Goal: Task Accomplishment & Management: Complete application form

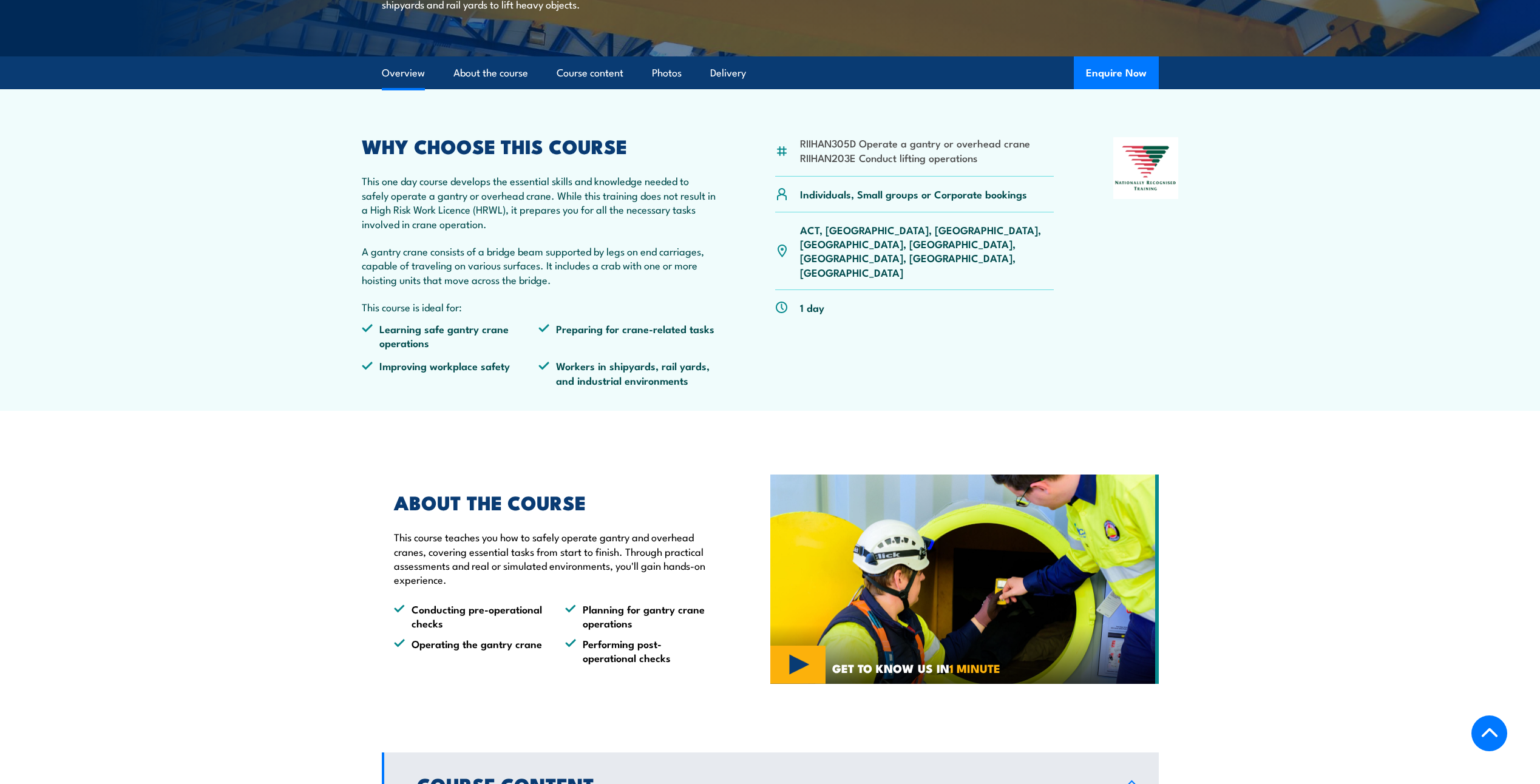
scroll to position [303, 0]
click at [1107, 78] on button "Enquire Now" at bounding box center [1116, 73] width 85 height 33
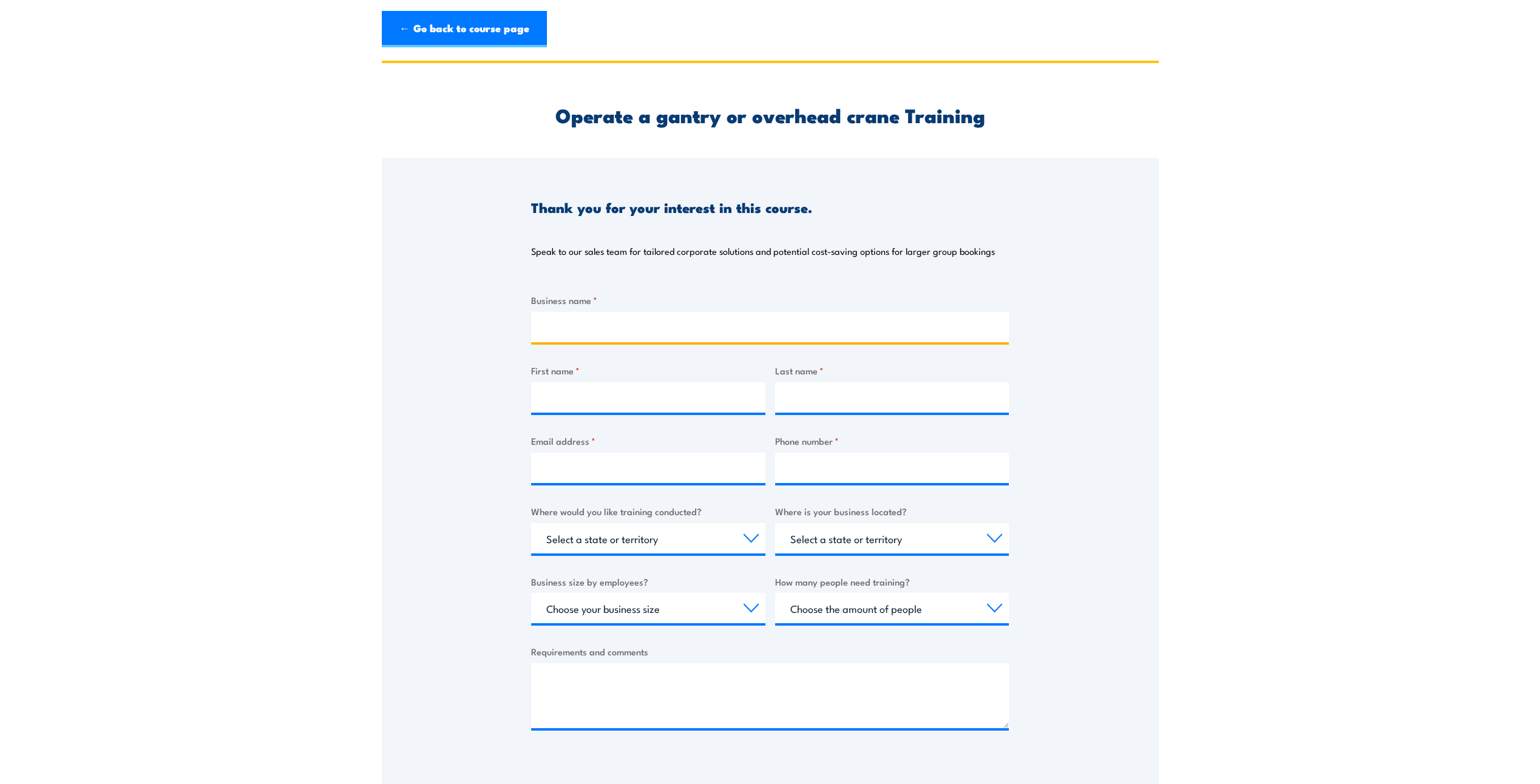
click at [564, 328] on input "Business name *" at bounding box center [770, 327] width 478 height 30
type input "Laser Central"
click at [542, 393] on input "First name *" at bounding box center [648, 398] width 234 height 30
type input "b"
type input "[PERSON_NAME]"
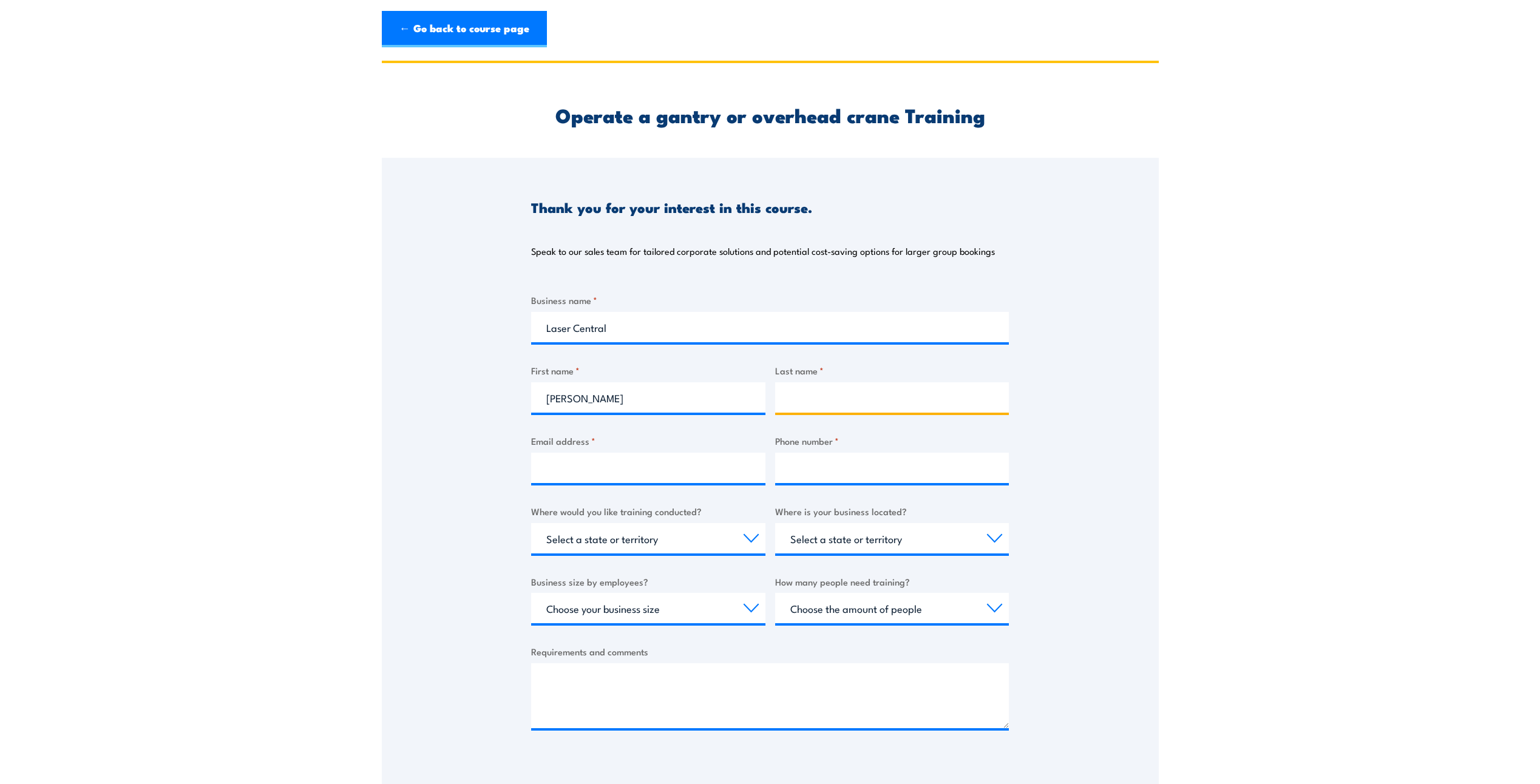
click at [833, 395] on input "Last name *" at bounding box center [892, 398] width 234 height 30
type input "Jordan"
click at [596, 463] on input "Email address *" at bounding box center [648, 468] width 234 height 30
type input "2"
type input "[PERSON_NAME][EMAIL_ADDRESS][PERSON_NAME][DOMAIN_NAME]"
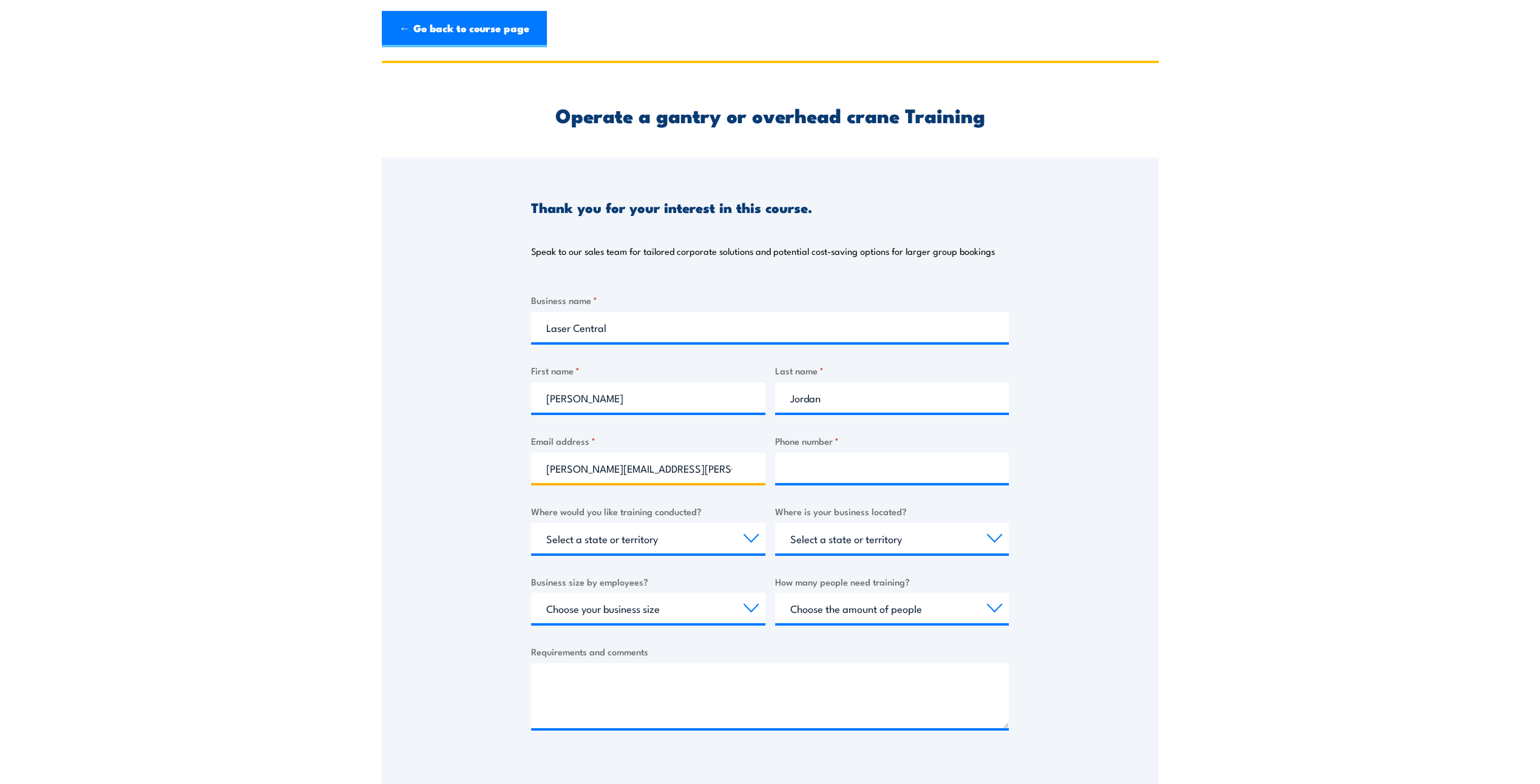
type input "0474706320"
type input "[PERSON_NAME][EMAIL_ADDRESS][PERSON_NAME][DOMAIN_NAME]"
click at [717, 538] on select "Select a state or territory Nationally - multiple locations [GEOGRAPHIC_DATA] […" at bounding box center [648, 538] width 234 height 30
select select "QLD"
click at [531, 523] on select "Select a state or territory Nationally - multiple locations [GEOGRAPHIC_DATA] […" at bounding box center [648, 538] width 234 height 30
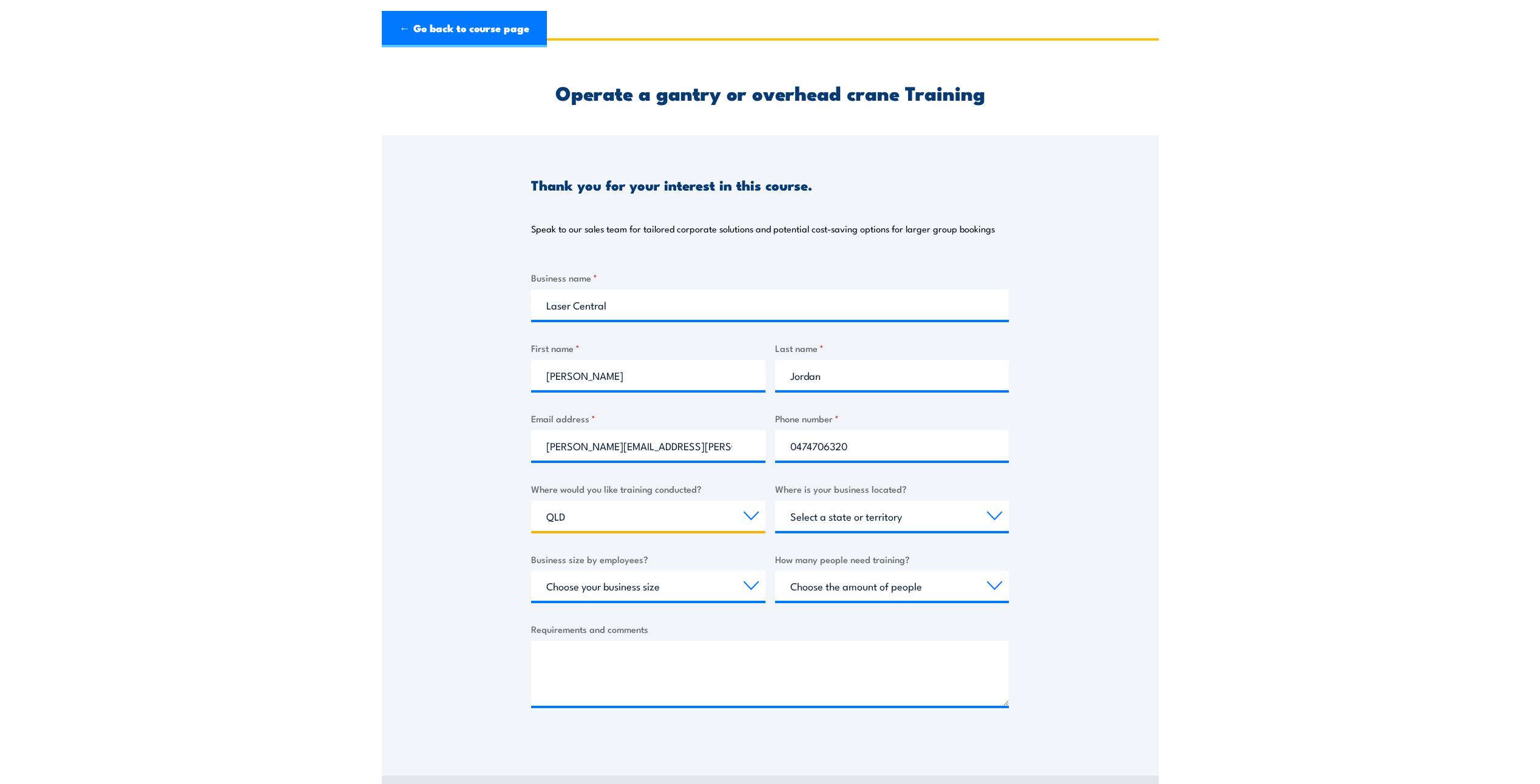
scroll to position [61, 0]
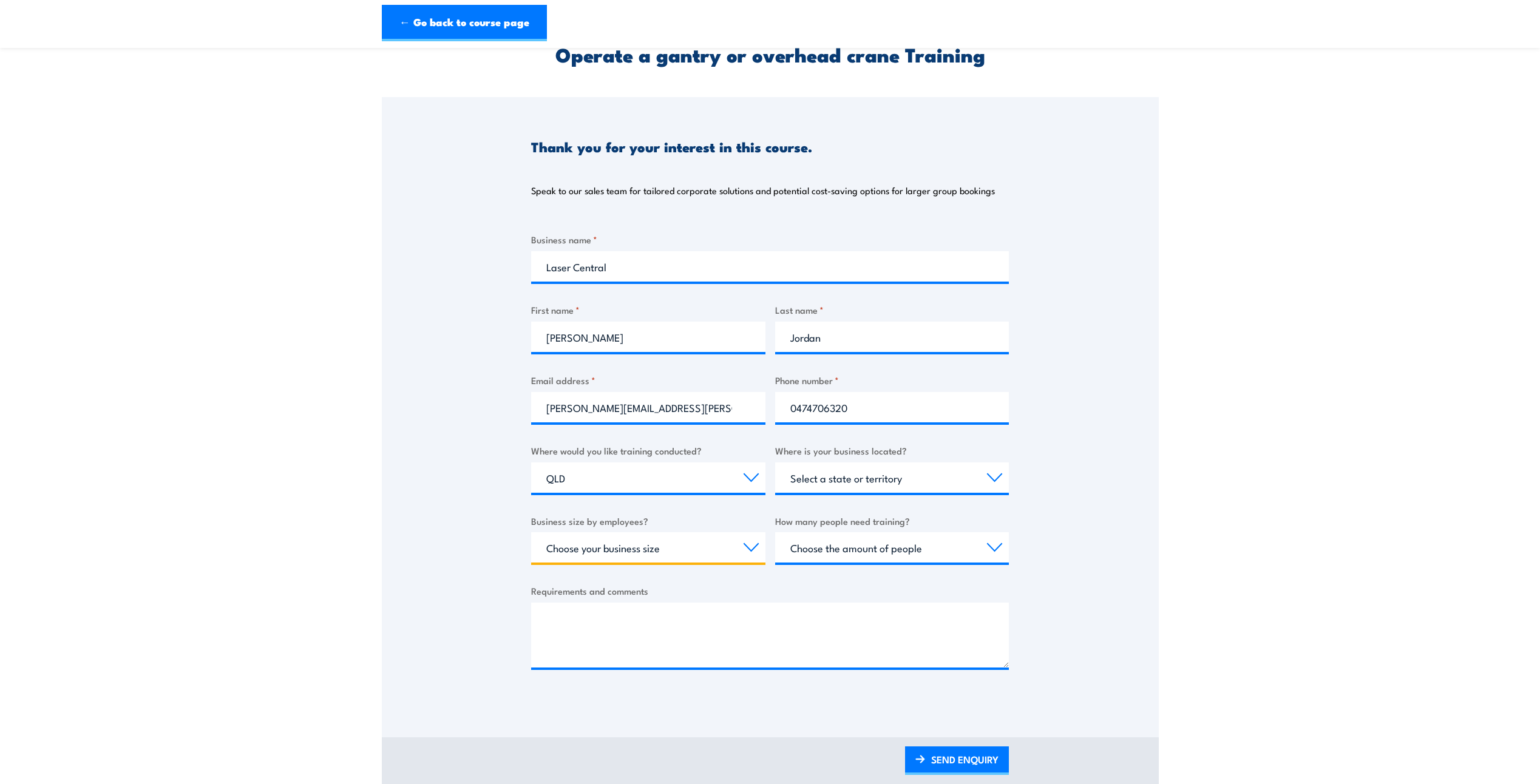
click at [745, 547] on select "Choose your business size 1 to 19 20 to 199 200+" at bounding box center [648, 547] width 234 height 30
select select "20 to 199"
click at [531, 532] on select "Choose your business size 1 to 19 20 to 199 200+" at bounding box center [648, 547] width 234 height 30
click at [851, 553] on select "Choose the amount of people 1 to 4 5 to 19 20+" at bounding box center [892, 547] width 234 height 30
select select "5 to 19"
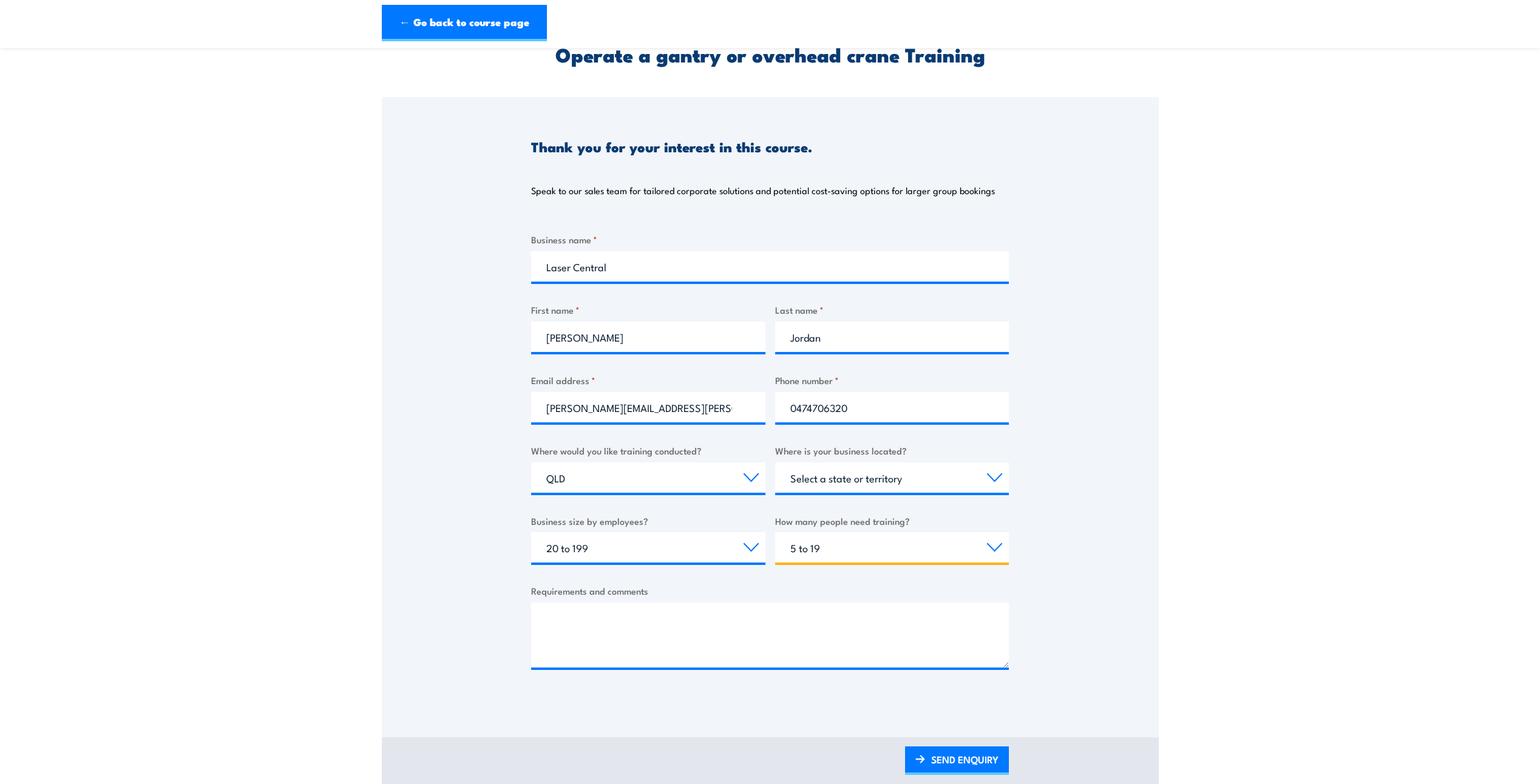
click at [775, 532] on select "Choose the amount of people 1 to 4 5 to 19 20+" at bounding box center [892, 547] width 234 height 30
click at [688, 616] on textarea "Requirements and comments" at bounding box center [770, 635] width 478 height 65
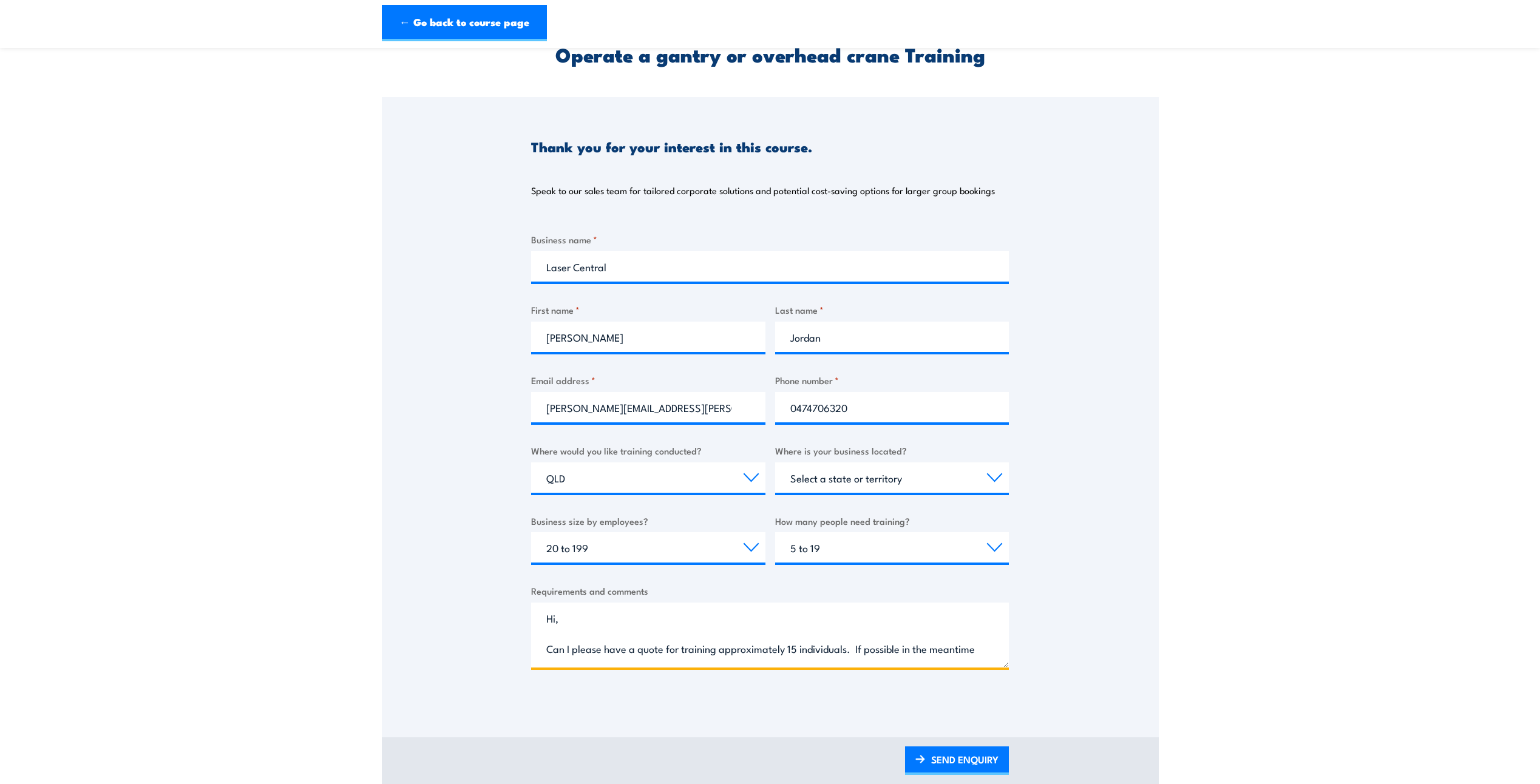
scroll to position [19, 0]
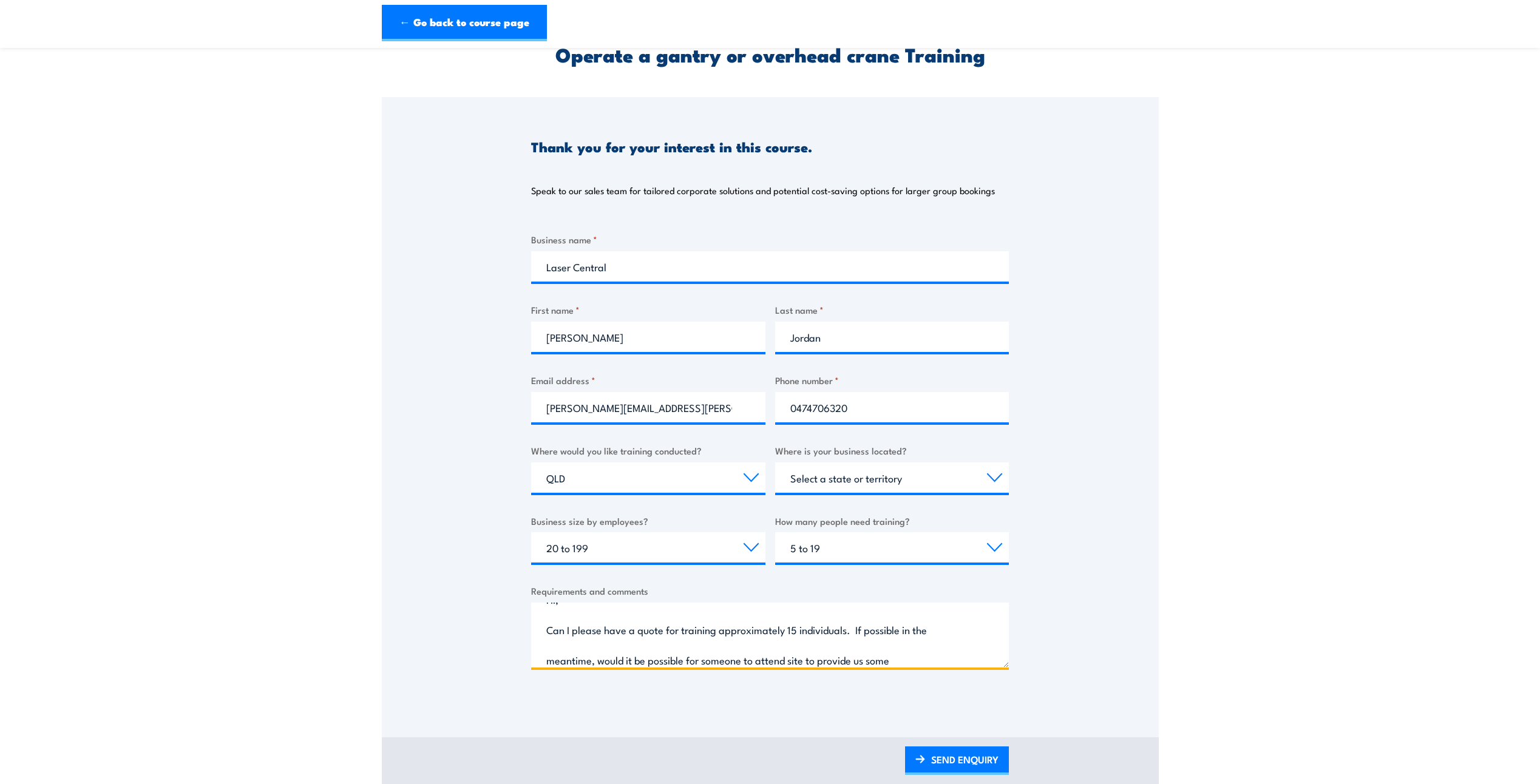
click at [899, 659] on textarea "Hi, Can I please have a quote for training approximately 15 individuals. If pos…" at bounding box center [770, 635] width 478 height 65
drag, startPoint x: 903, startPoint y: 663, endPoint x: 507, endPoint y: 613, distance: 399.1
click at [507, 613] on div "Thank you for your interest in this course. Speak to our sales team for tailore…" at bounding box center [770, 400] width 777 height 606
type textarea "Hi, Can I please have a quote for training approximately 15 individuals. If pos…"
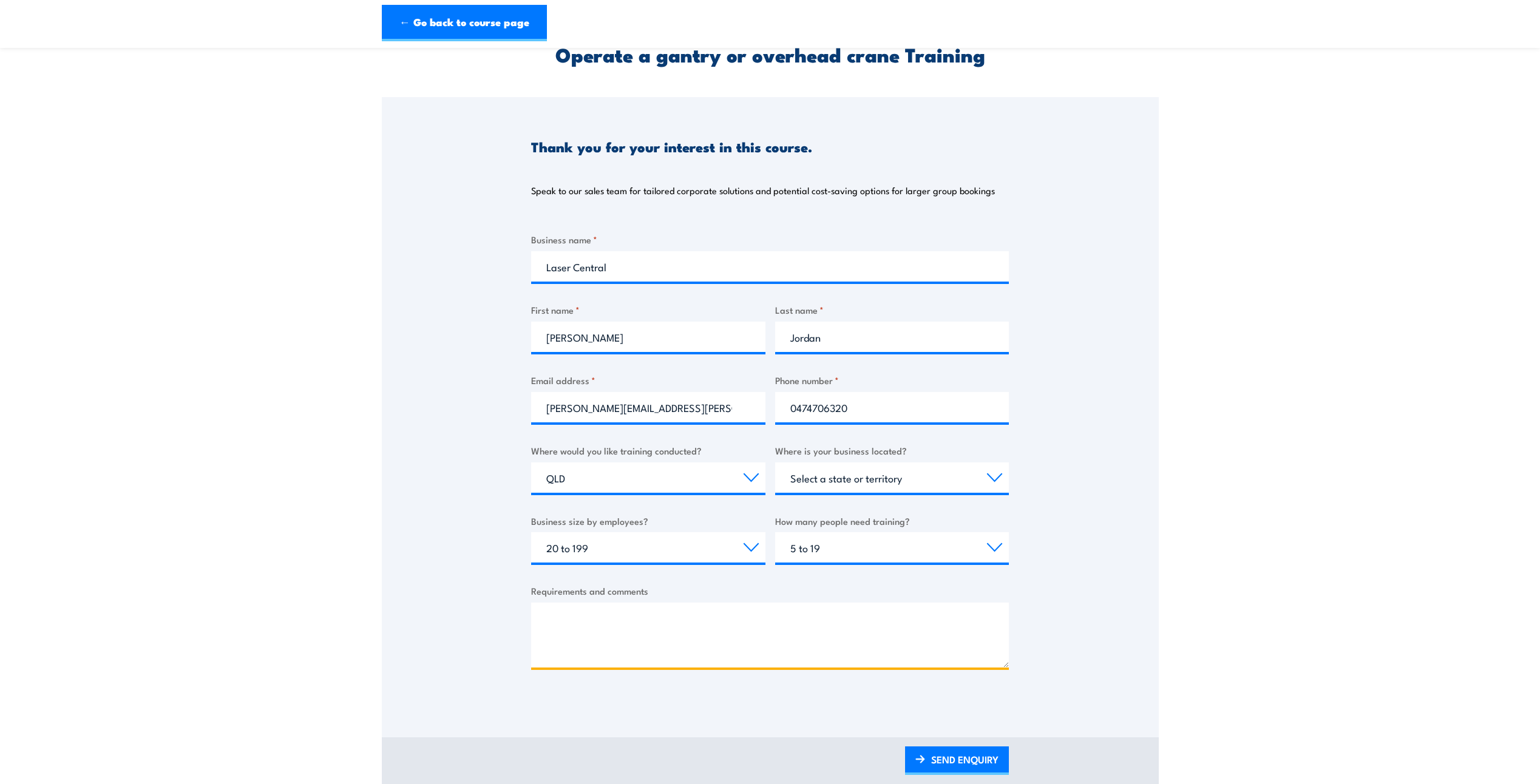
click at [589, 610] on textarea "Requirements and comments" at bounding box center [770, 635] width 478 height 65
paste textarea "Hi, I urgently require a quote for training approximately 15 individuals. In th…"
click at [544, 621] on textarea "Hi, I urgently require a quote for training approximately 15 individuals. In th…" at bounding box center [770, 635] width 478 height 65
click at [547, 649] on textarea "Hi, I urgently require a quote for training approximately 15 individuals. In th…" at bounding box center [770, 635] width 478 height 65
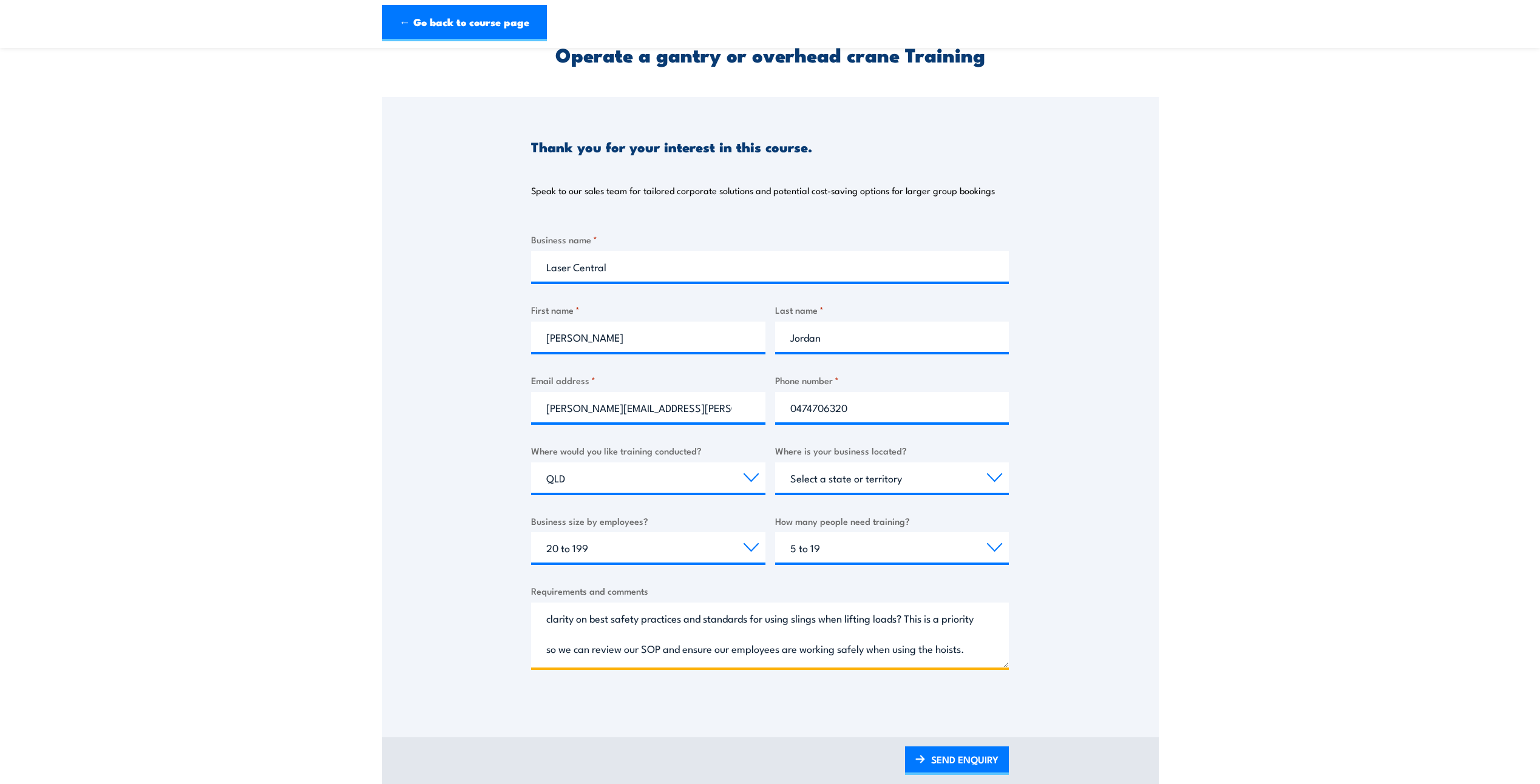
scroll to position [0, 0]
drag, startPoint x: 659, startPoint y: 649, endPoint x: 637, endPoint y: 648, distance: 22.0
click at [637, 648] on textarea "Hi, I urgently require a quote for training approximately 15 individuals. In th…" at bounding box center [770, 635] width 478 height 65
click at [632, 649] on textarea "Hi, I urgently require a quote for training approximately 15 individuals. In th…" at bounding box center [770, 635] width 478 height 65
drag, startPoint x: 632, startPoint y: 649, endPoint x: 539, endPoint y: 652, distance: 93.0
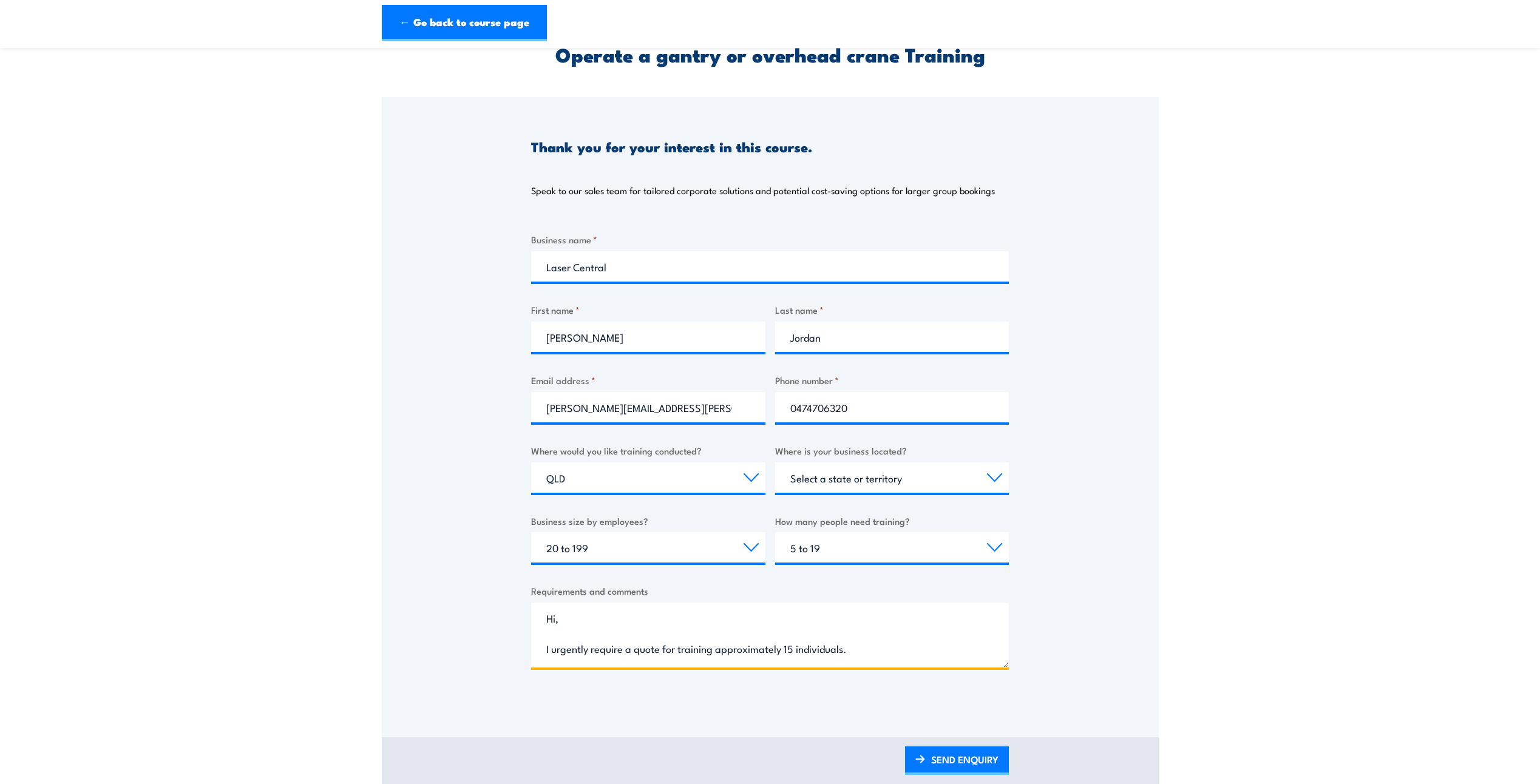
click at [539, 652] on textarea "Hi, I urgently require a quote for training approximately 15 individuals. In th…" at bounding box center [770, 635] width 478 height 65
drag, startPoint x: 647, startPoint y: 616, endPoint x: 626, endPoint y: 618, distance: 21.1
click at [626, 618] on textarea "Hi, Can we please obtain quote for training approximately 15 individuals. In th…" at bounding box center [770, 635] width 478 height 65
drag, startPoint x: 733, startPoint y: 621, endPoint x: 686, endPoint y: 621, distance: 47.0
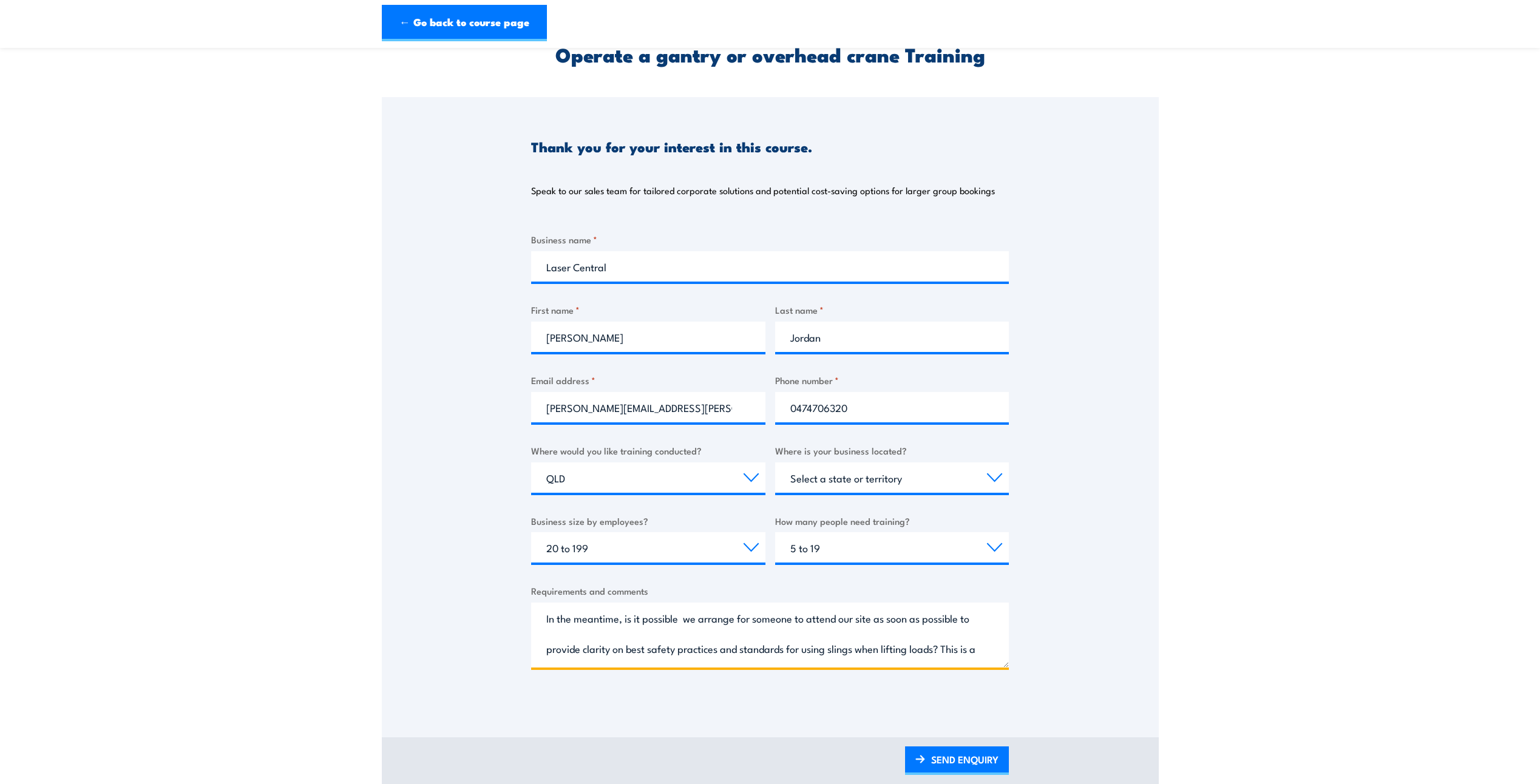
click at [686, 621] on textarea "Hi, Can we please obtain quote for training approximately 15 individuals. In th…" at bounding box center [770, 635] width 478 height 65
click at [684, 620] on textarea "Hi, Can we please obtain quote for training approximately 15 individuals. In th…" at bounding box center [770, 635] width 478 height 65
click at [578, 643] on textarea "Hi, Can we please obtain quote for training approximately 15 individuals. In th…" at bounding box center [770, 635] width 478 height 65
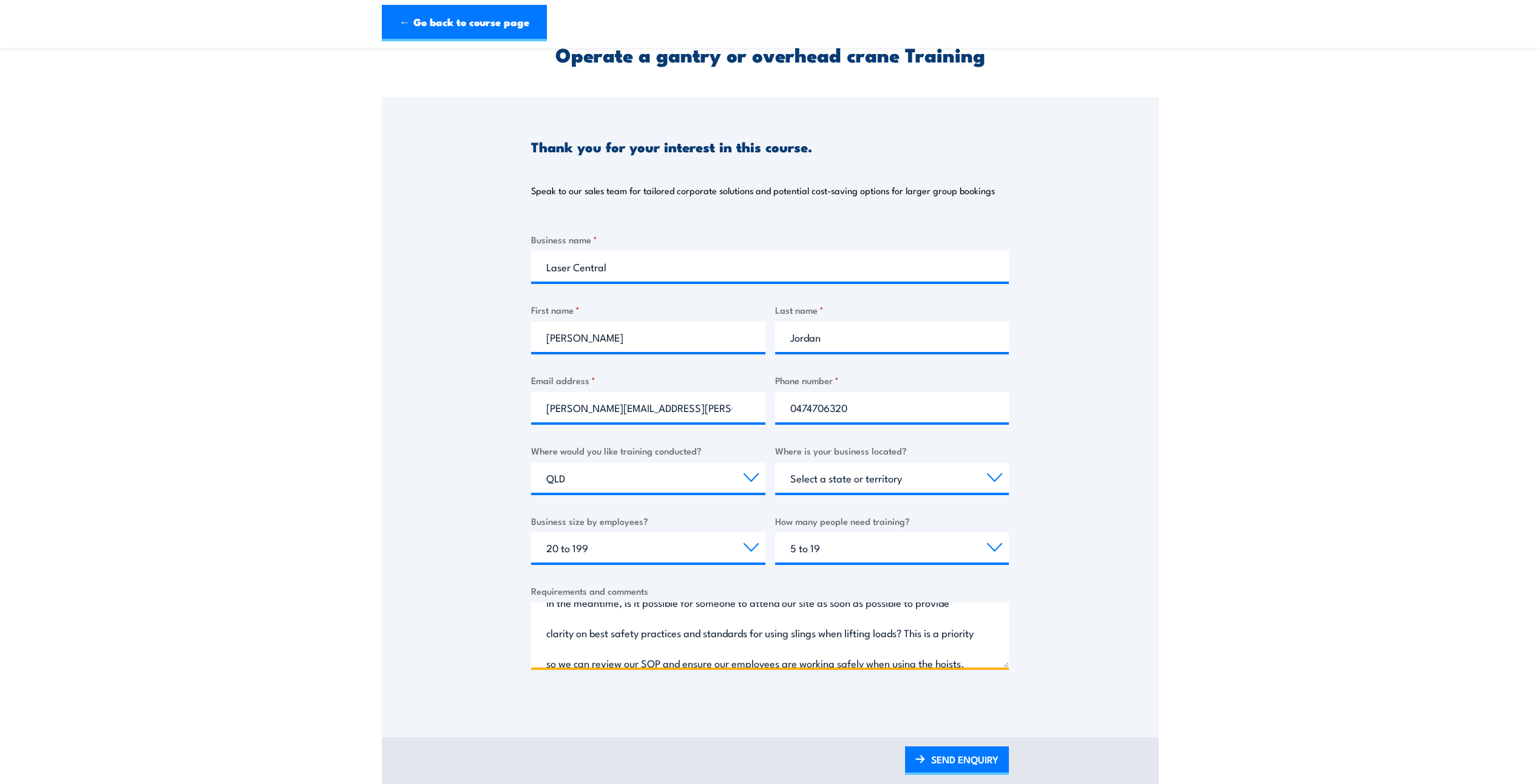
scroll to position [85, 0]
drag, startPoint x: 579, startPoint y: 654, endPoint x: 939, endPoint y: 636, distance: 360.4
click at [939, 636] on textarea "Hi, Can we please obtain quote for training approximately 15 individuals. In th…" at bounding box center [770, 635] width 478 height 65
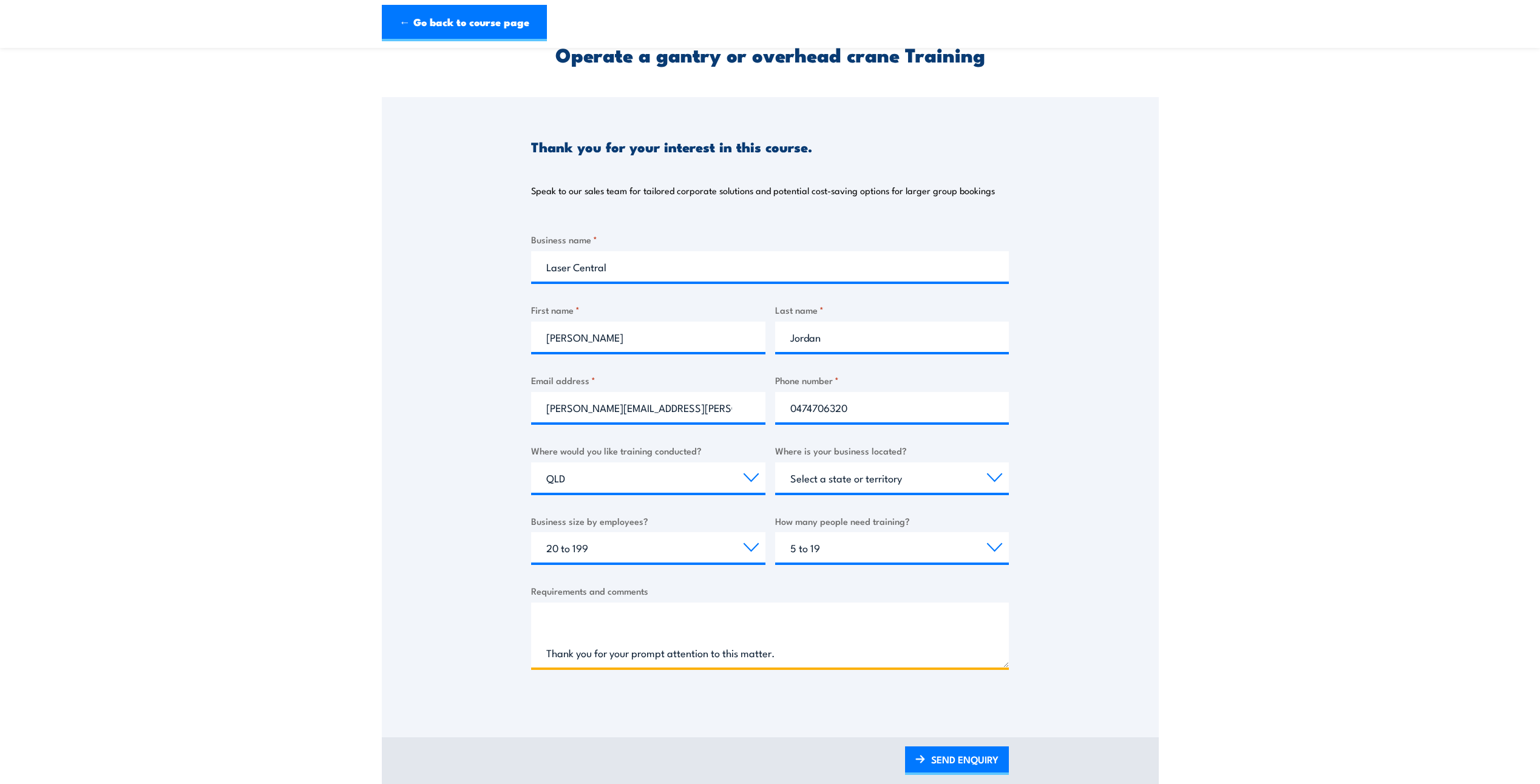
click at [545, 654] on textarea "Hi, Can we please obtain quote for training approximately 15 individuals. In th…" at bounding box center [770, 635] width 478 height 65
drag, startPoint x: 785, startPoint y: 654, endPoint x: 597, endPoint y: 654, distance: 188.0
click at [597, 654] on textarea "Hi, Can we please obtain quote for training approximately 15 individuals. In th…" at bounding box center [770, 635] width 478 height 65
click at [783, 659] on textarea "Hi, Can we please obtain quote for training approximately 15 individuals. In th…" at bounding box center [770, 635] width 478 height 65
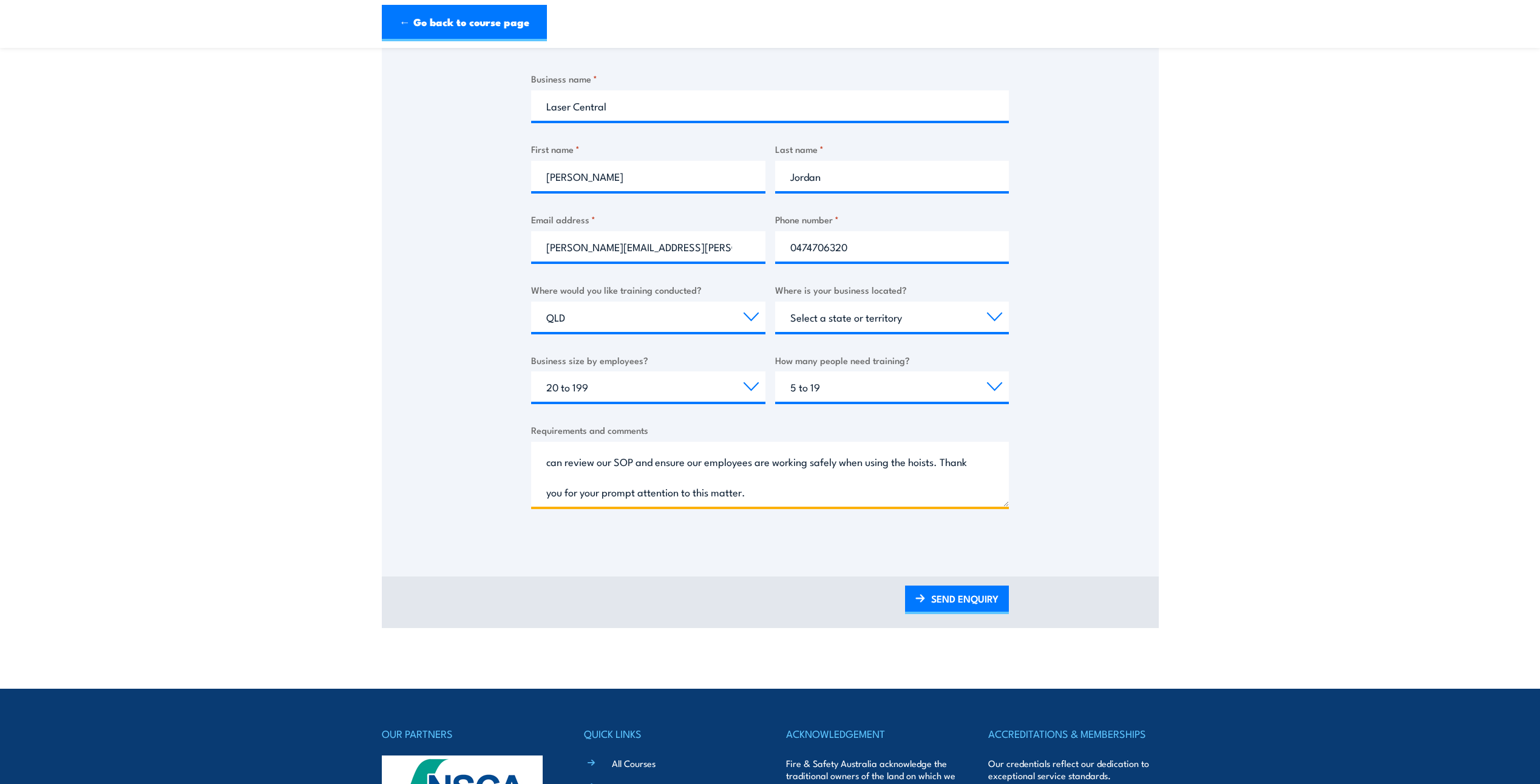
scroll to position [242, 0]
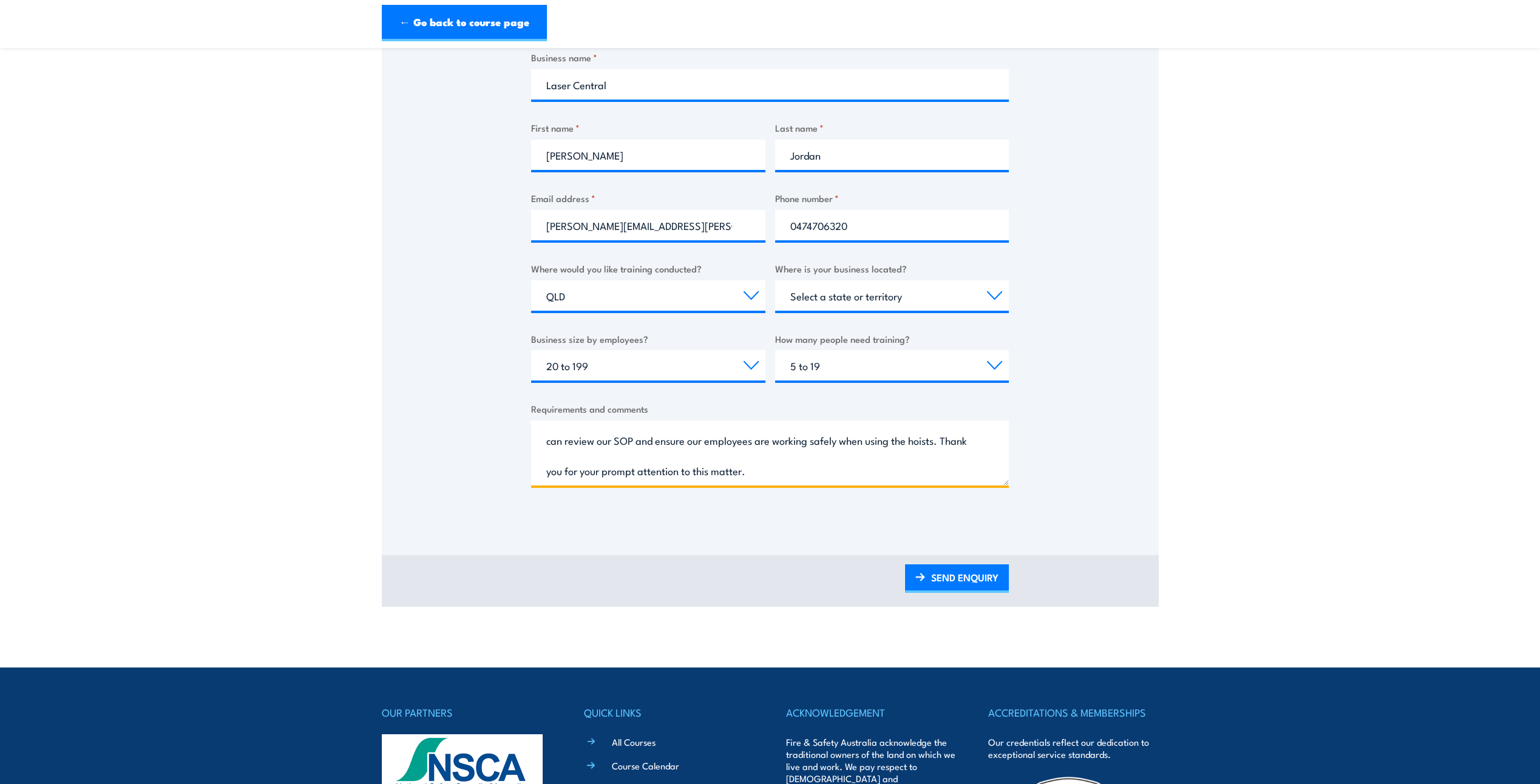
click at [795, 476] on textarea "Hi, Can we please obtain quote for training approximately 15 individuals. In th…" at bounding box center [770, 453] width 478 height 65
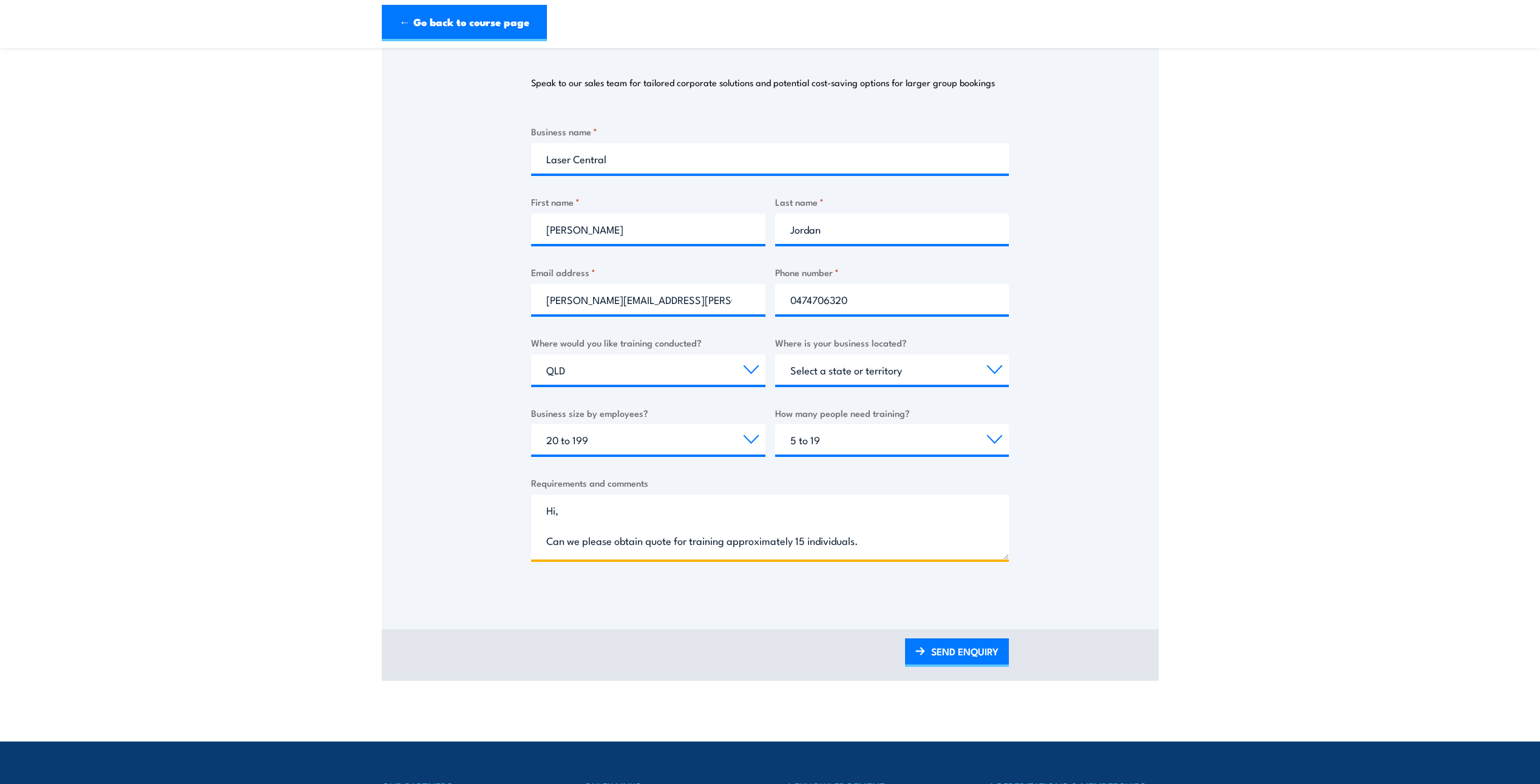
scroll to position [182, 0]
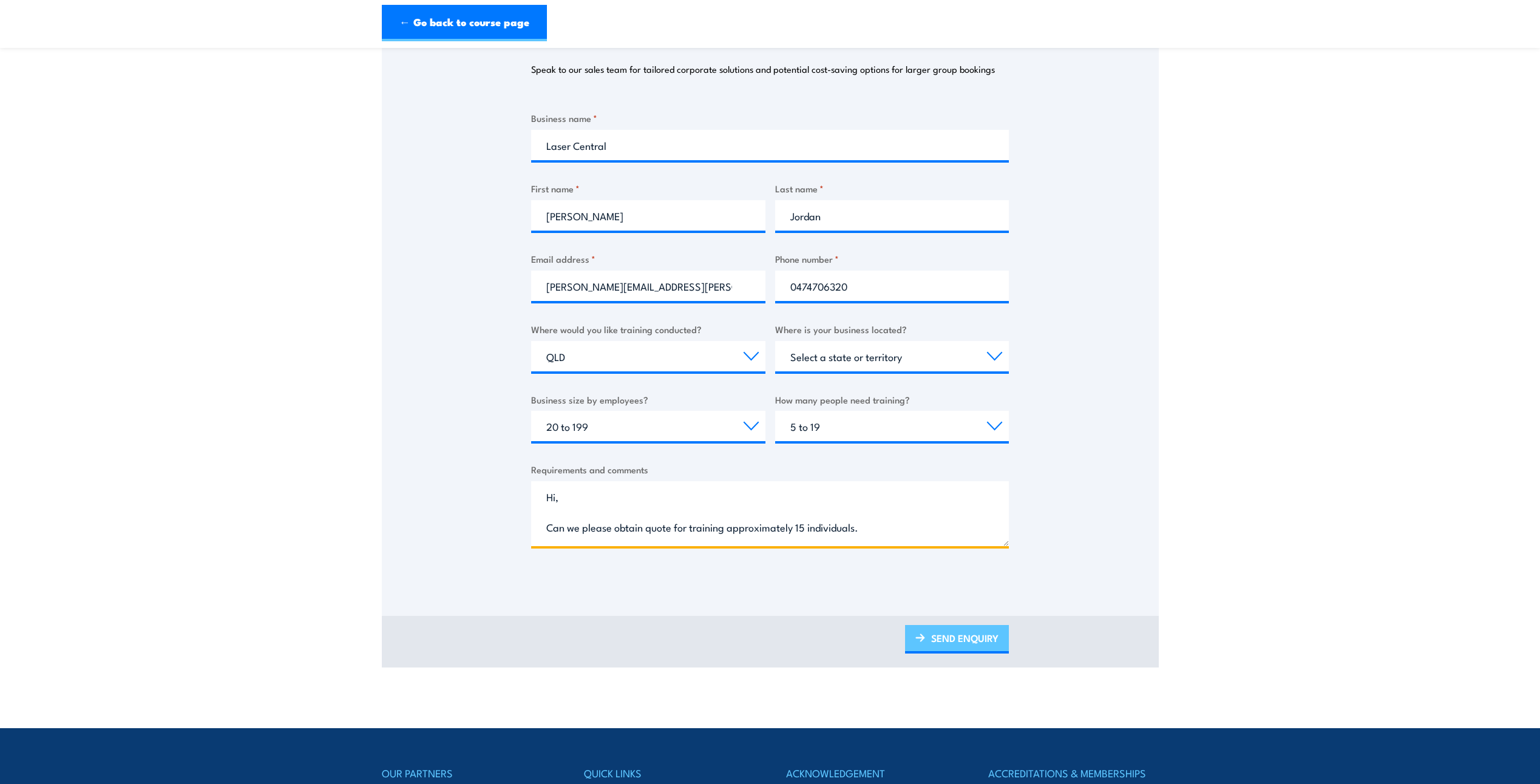
type textarea "Hi, Can we please obtain quote for training approximately 15 individuals. In th…"
click at [959, 644] on link "SEND ENQUIRY" at bounding box center [957, 639] width 104 height 28
click at [944, 647] on link "SEND ENQUIRY" at bounding box center [957, 639] width 104 height 28
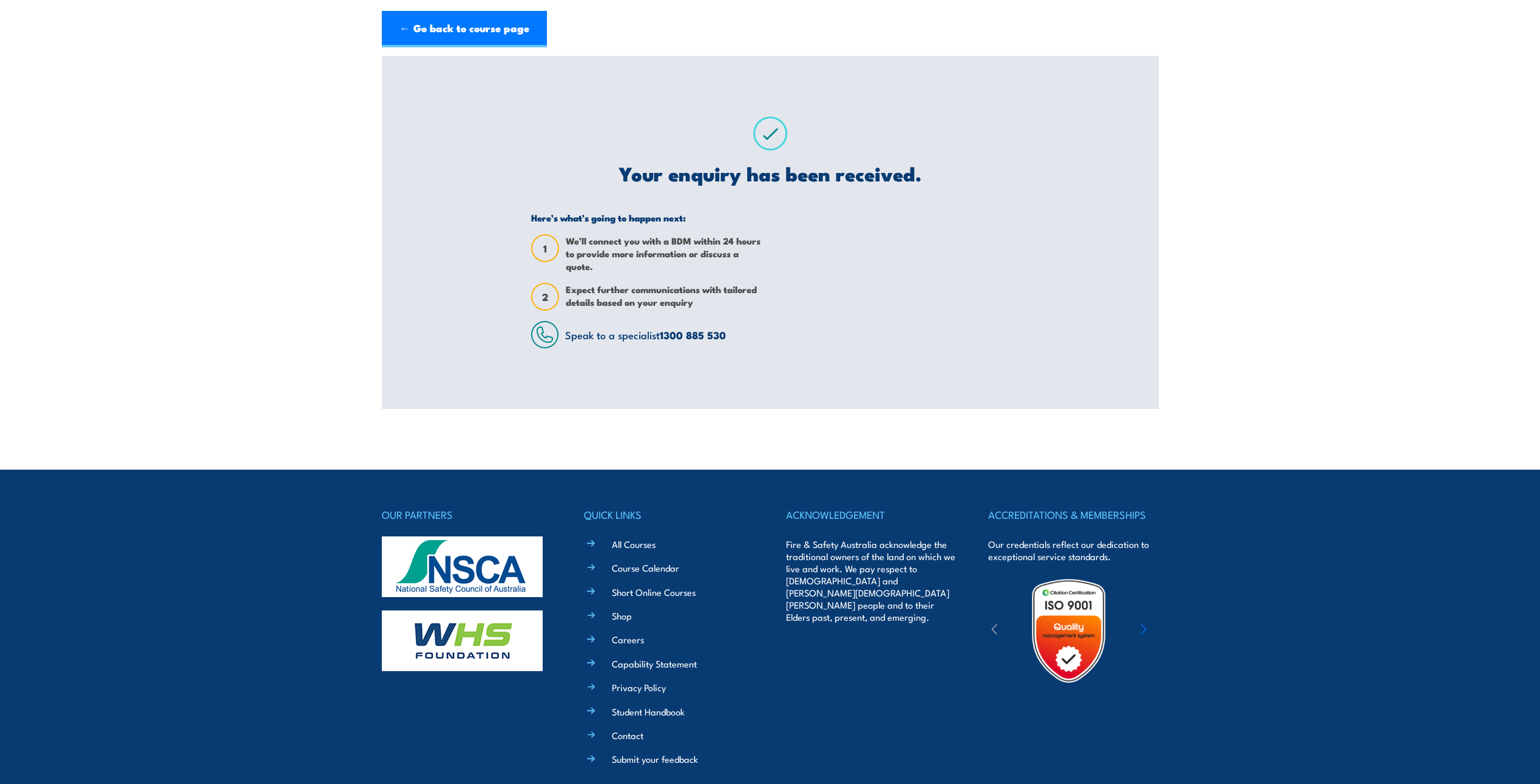
scroll to position [0, 0]
